Goal: Transaction & Acquisition: Purchase product/service

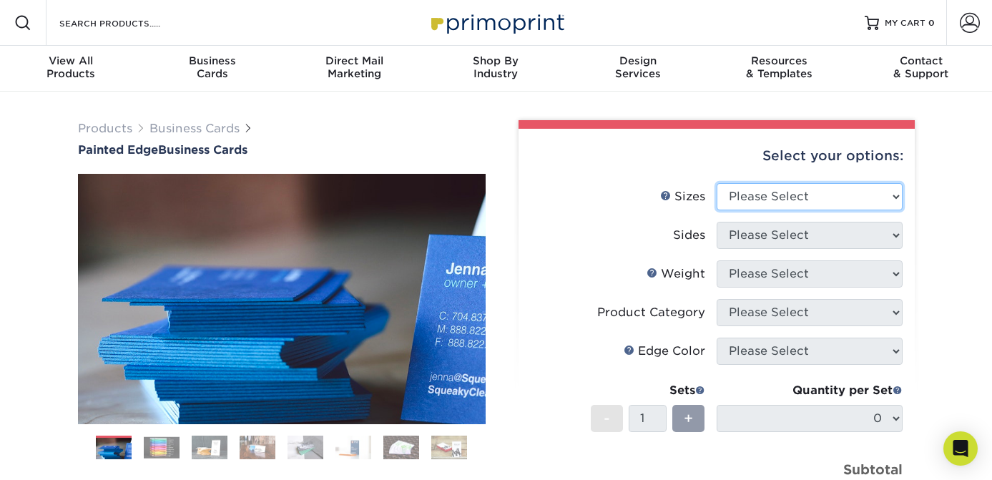
click at [748, 194] on select "Please Select 2" x 3.5" - Standard 2.125" x 3.375" - European 2.5" x 2.5" - Squ…" at bounding box center [809, 196] width 186 height 27
select select "2.00x3.50"
click at [716, 183] on select "Please Select 2" x 3.5" - Standard 2.125" x 3.375" - European 2.5" x 2.5" - Squ…" at bounding box center [809, 196] width 186 height 27
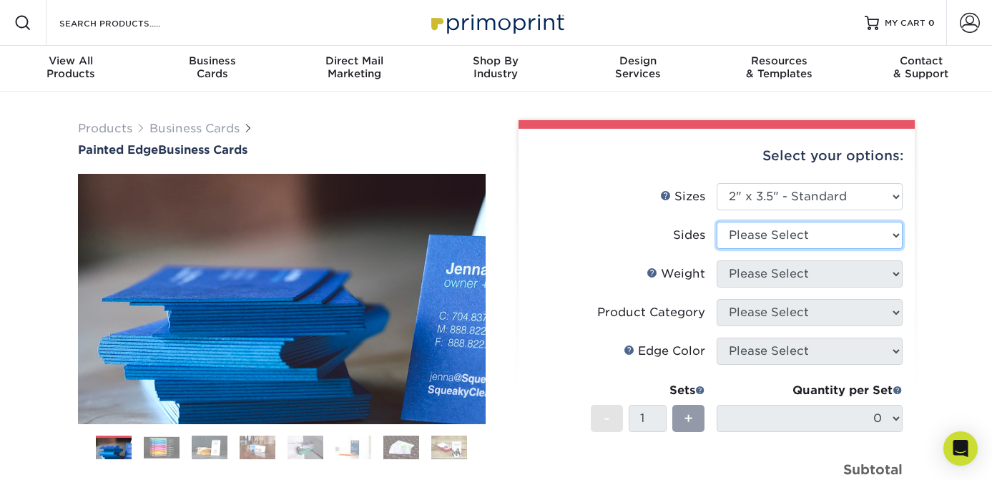
click at [751, 237] on select "Please Select Print Both Sides Print Front Only" at bounding box center [809, 235] width 186 height 27
select select "13abbda7-1d64-4f25-8bb2-c179b224825d"
click at [716, 222] on select "Please Select Print Both Sides Print Front Only" at bounding box center [809, 235] width 186 height 27
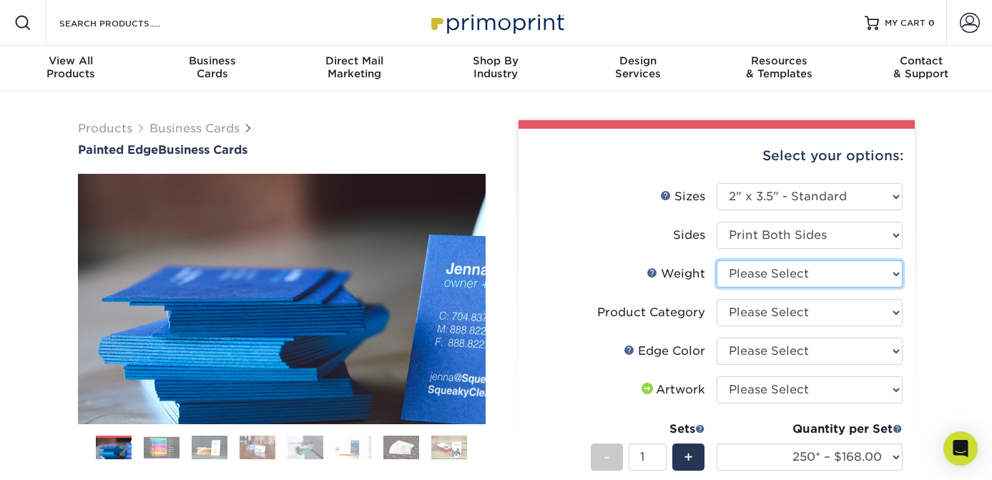
click at [754, 271] on select "Please Select 32PTUC" at bounding box center [809, 273] width 186 height 27
select select "32PTUC"
click at [716, 260] on select "Please Select 32PTUC" at bounding box center [809, 273] width 186 height 27
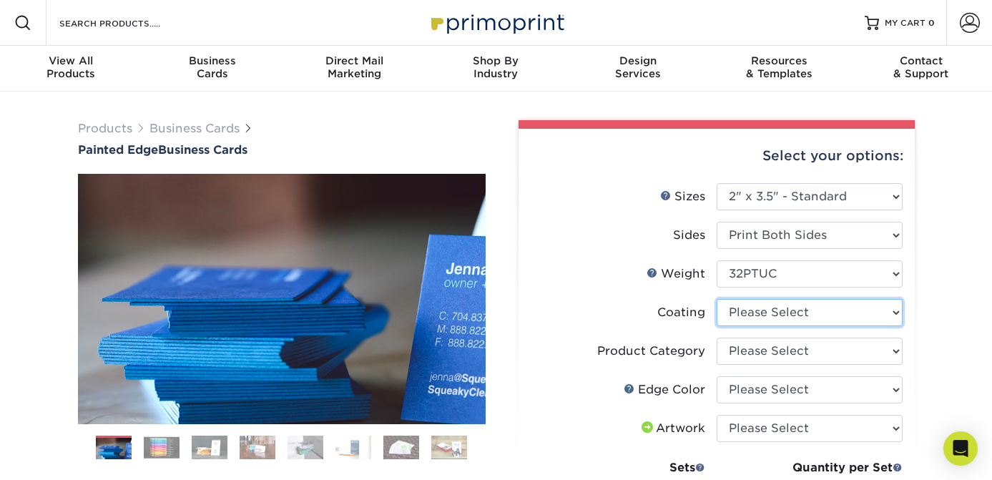
click at [759, 312] on select at bounding box center [809, 312] width 186 height 27
select select "3e7618de-abca-4bda-9f97-8b9129e913d8"
click at [716, 299] on select at bounding box center [809, 312] width 186 height 27
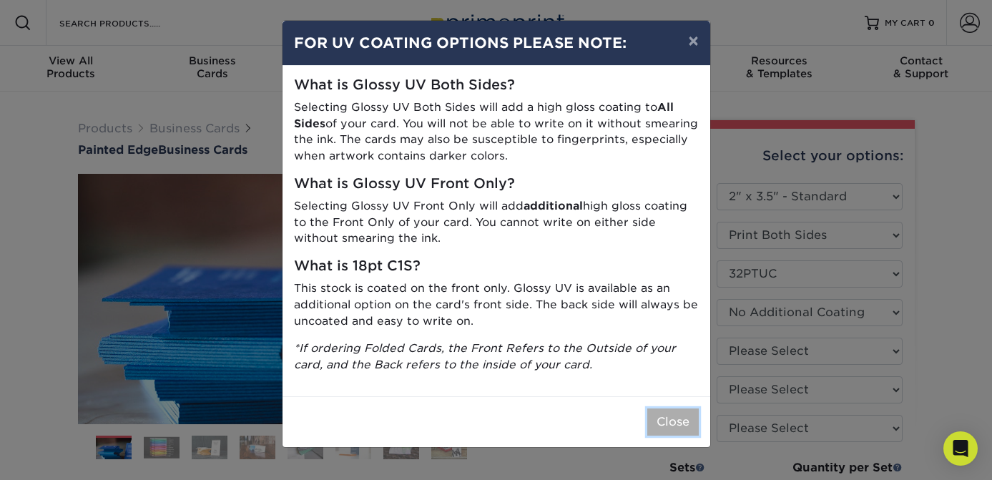
click at [672, 413] on button "Close" at bounding box center [672, 421] width 51 height 27
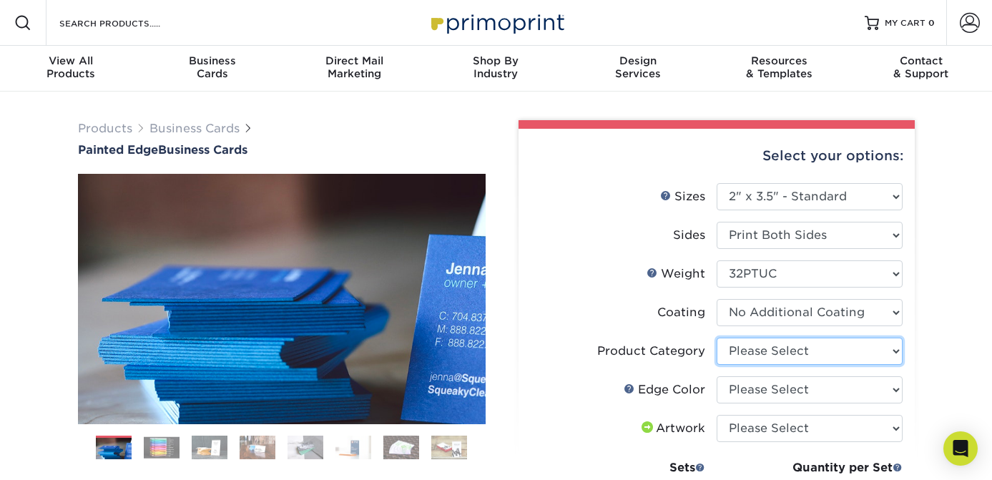
click at [751, 351] on select "Please Select Business Cards" at bounding box center [809, 350] width 186 height 27
select select "3b5148f1-0588-4f88-a218-97bcfdce65c1"
click at [716, 337] on select "Please Select Business Cards" at bounding box center [809, 350] width 186 height 27
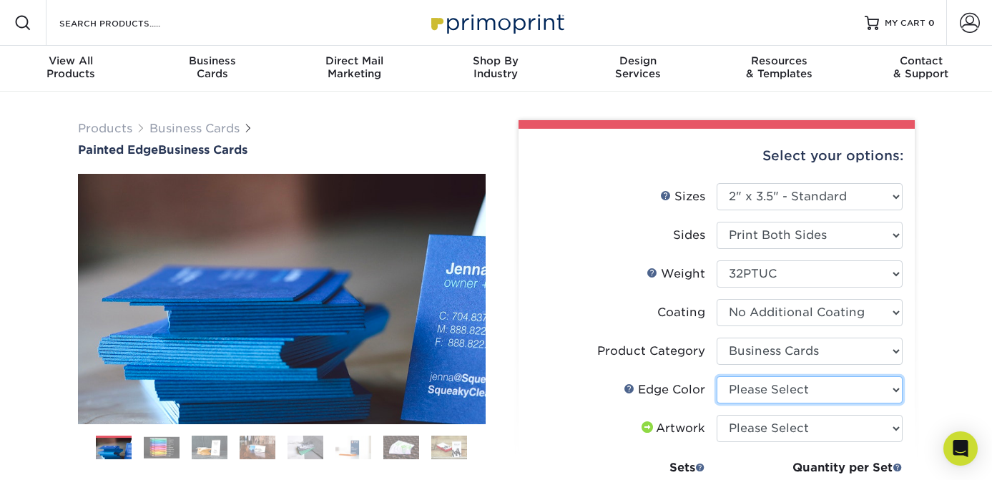
click at [746, 380] on select "Please Select Charcoal Black Brown Blue Pearlescent Blue Pearlescent Gold Pearl…" at bounding box center [809, 389] width 186 height 27
select select "34794e23-ba15-445e-813c-341542a5462f"
click at [716, 376] on select "Please Select Charcoal Black Brown Blue Pearlescent Blue Pearlescent Gold Pearl…" at bounding box center [809, 389] width 186 height 27
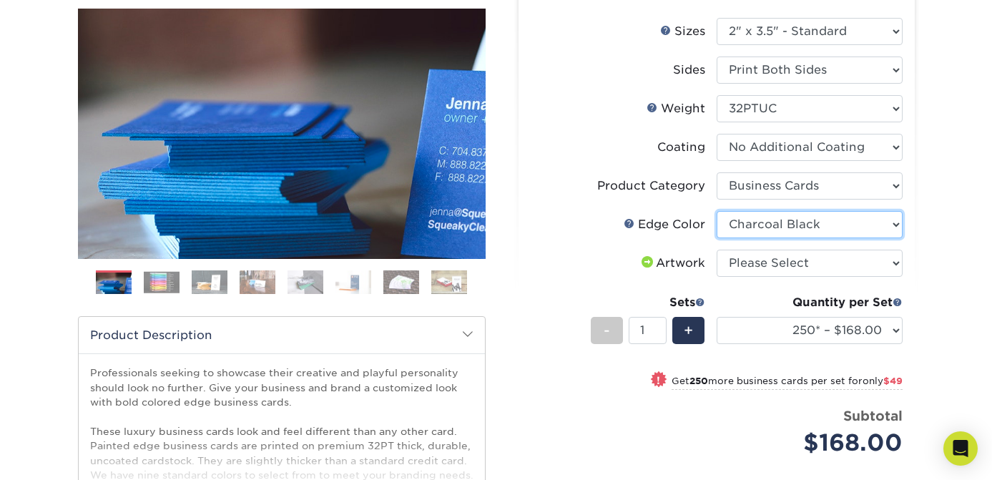
scroll to position [174, 0]
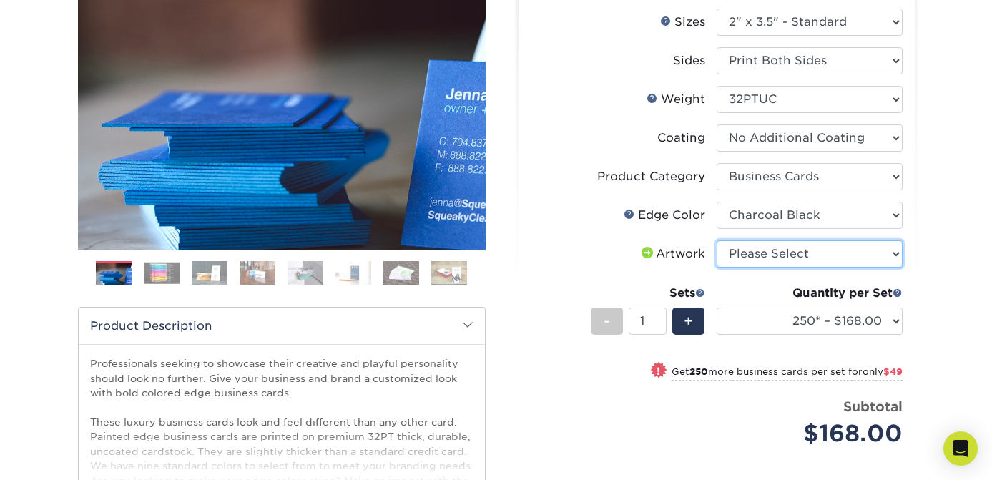
click at [784, 252] on select "Please Select I will upload files I need a design - $100" at bounding box center [809, 253] width 186 height 27
select select "upload"
click at [716, 240] on select "Please Select I will upload files I need a design - $100" at bounding box center [809, 253] width 186 height 27
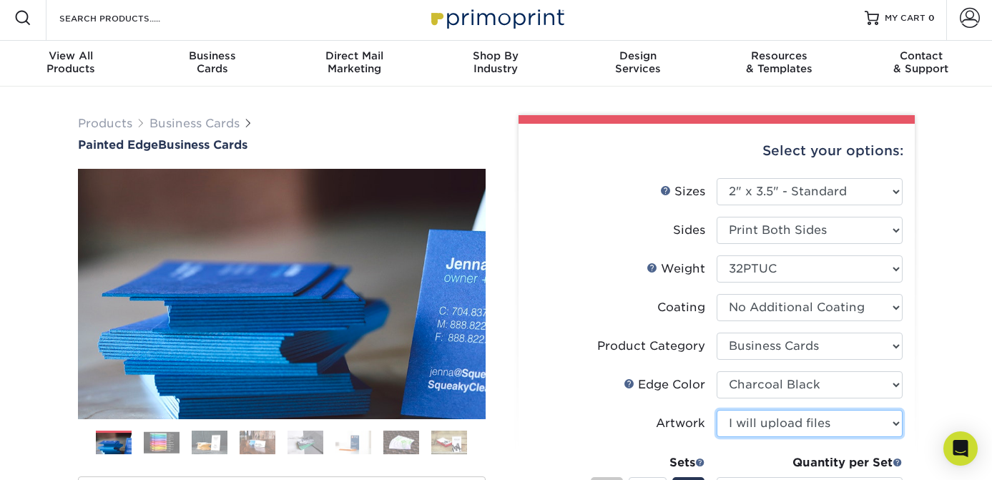
scroll to position [0, 0]
